Goal: Information Seeking & Learning: Learn about a topic

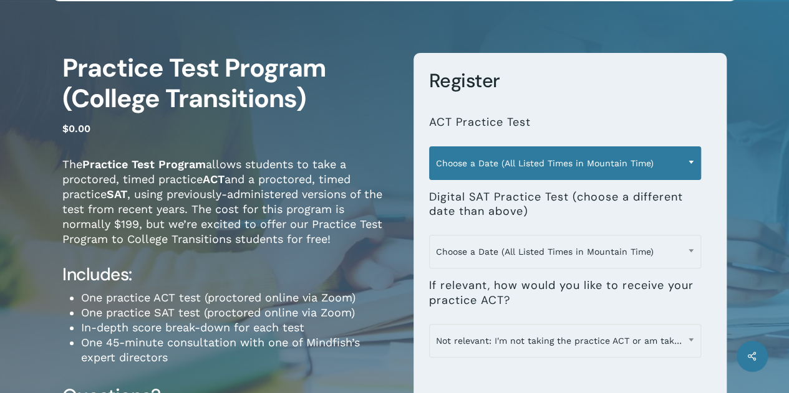
click at [686, 160] on span at bounding box center [690, 162] width 19 height 31
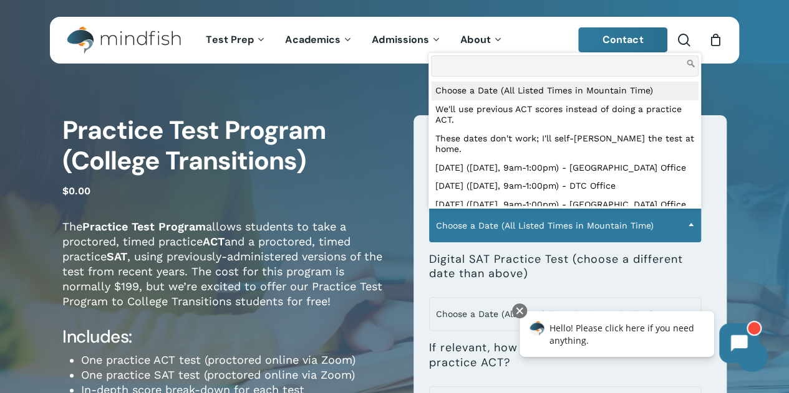
click at [326, 190] on p "$ 0.00" at bounding box center [228, 198] width 332 height 32
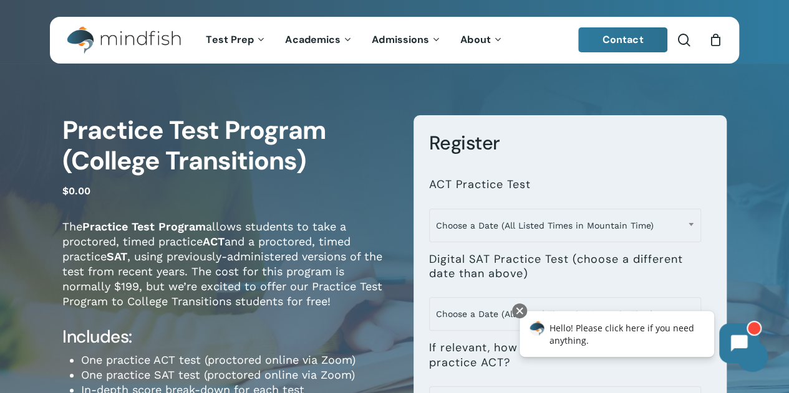
click at [759, 127] on div "**********" at bounding box center [394, 392] width 789 height 632
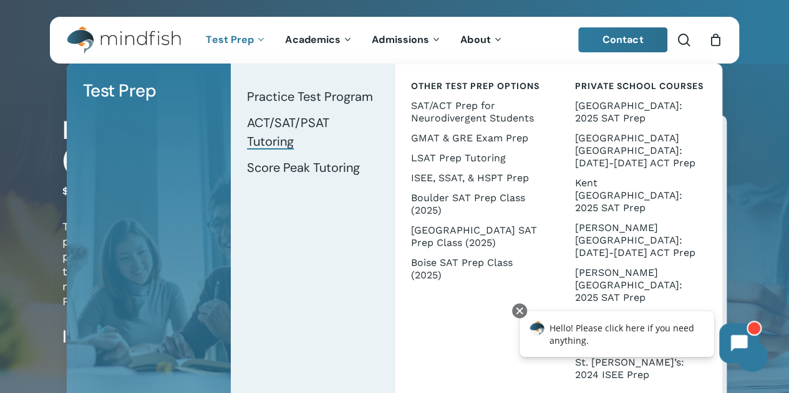
click at [281, 127] on span "ACT/SAT/PSAT Tutoring" at bounding box center [288, 132] width 82 height 35
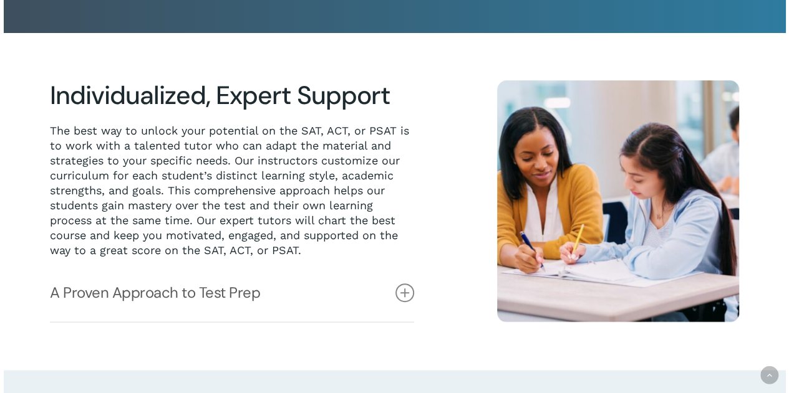
scroll to position [374, 0]
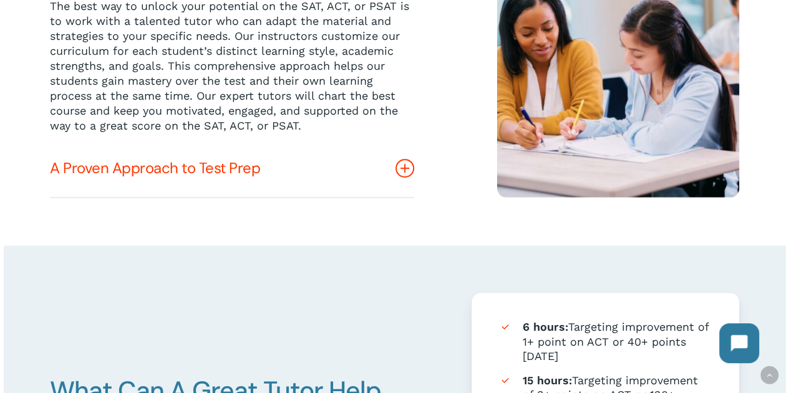
click at [400, 169] on icon at bounding box center [404, 168] width 19 height 19
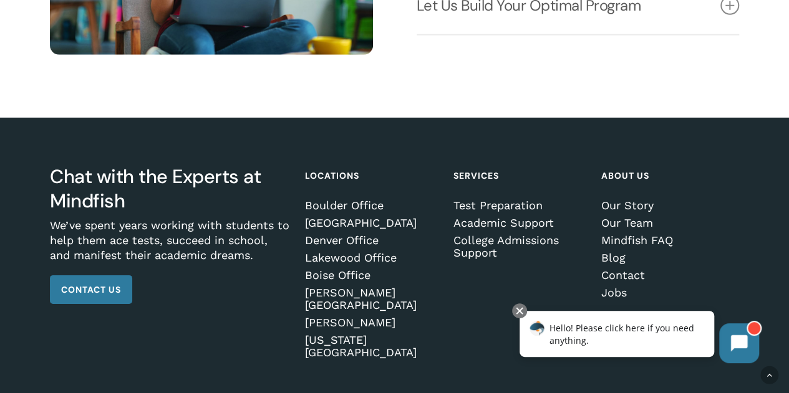
scroll to position [1890, 0]
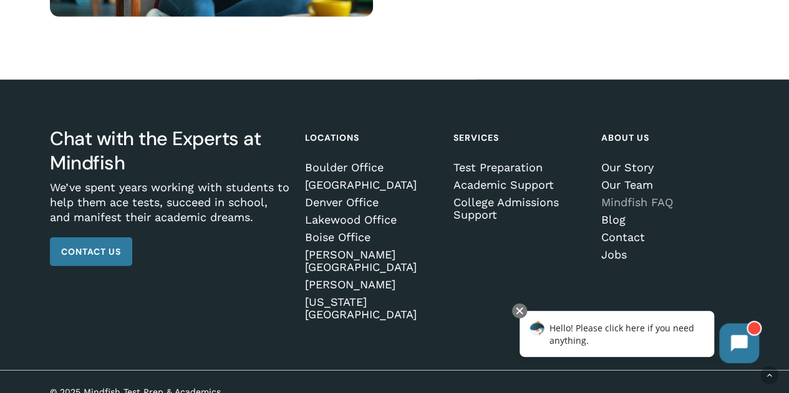
click at [624, 209] on link "Mindfish FAQ" at bounding box center [668, 202] width 134 height 12
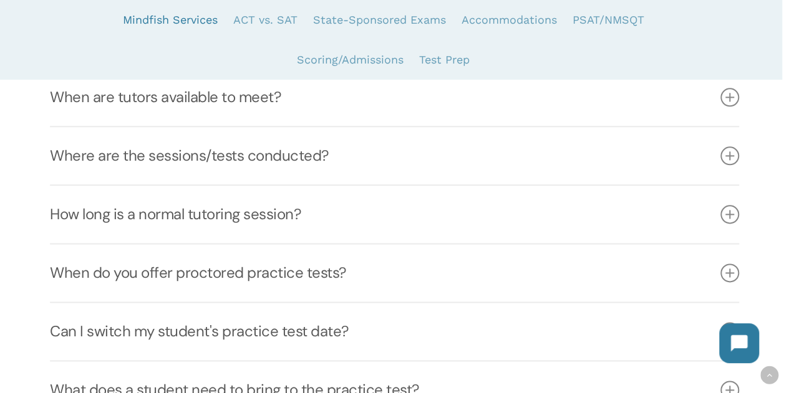
scroll to position [748, 0]
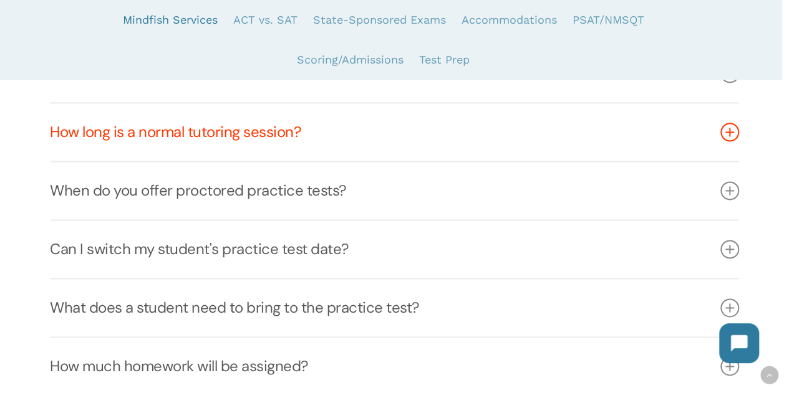
click at [731, 136] on icon at bounding box center [729, 132] width 19 height 19
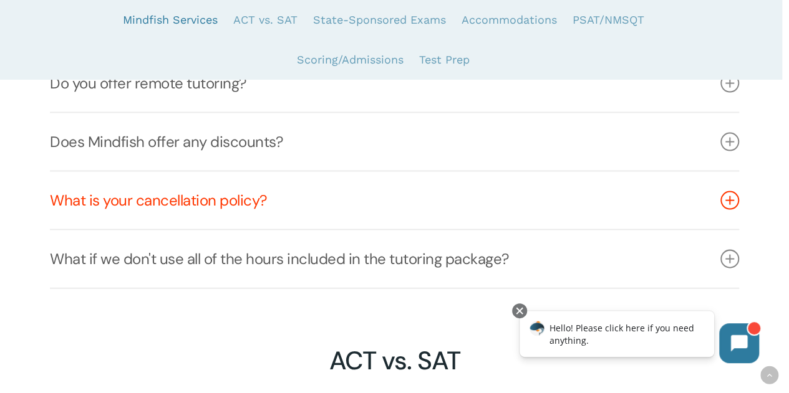
scroll to position [1247, 0]
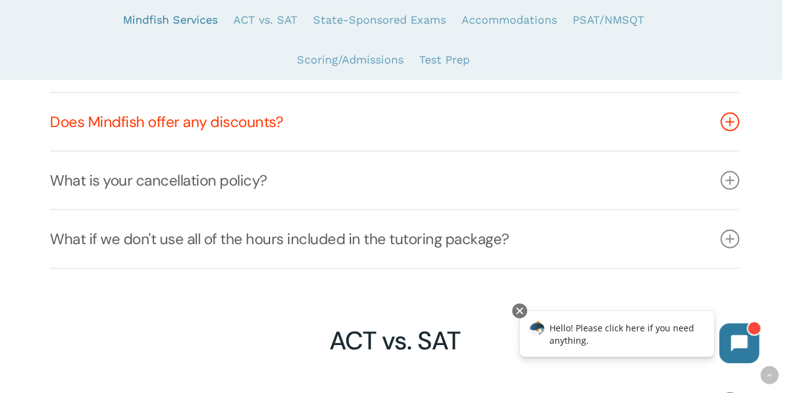
click at [729, 125] on icon at bounding box center [729, 122] width 19 height 19
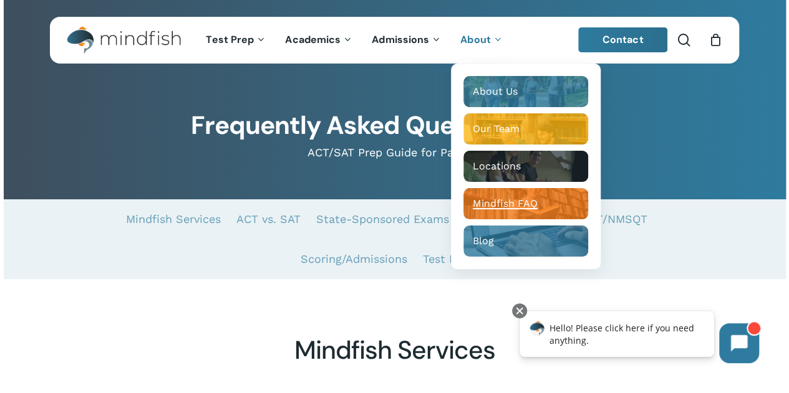
scroll to position [344, 0]
